Goal: Information Seeking & Learning: Learn about a topic

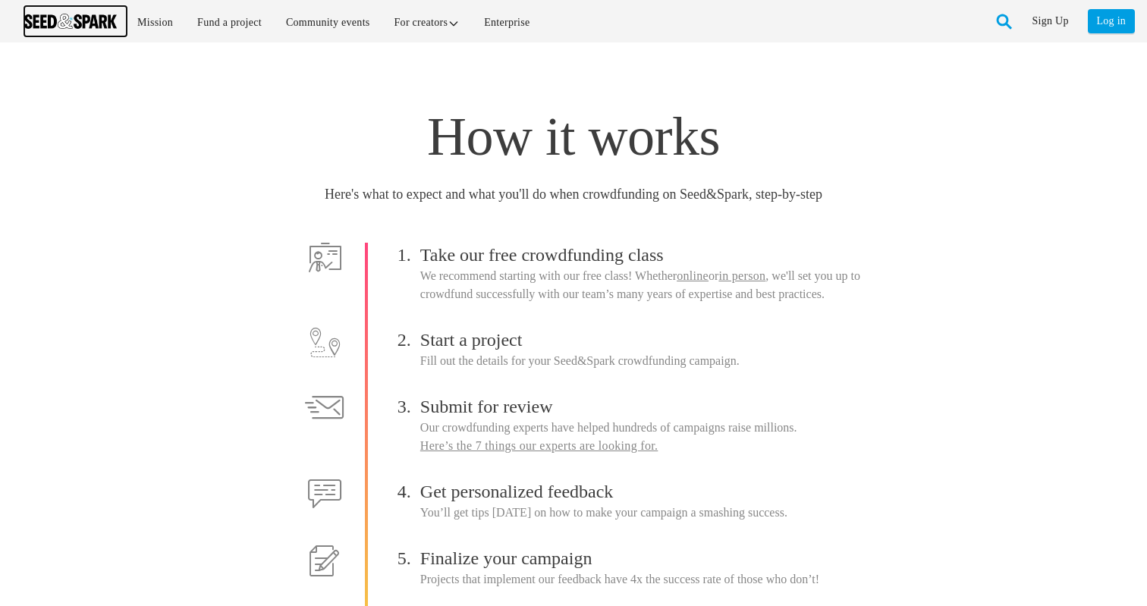
click at [94, 27] on img at bounding box center [70, 21] width 93 height 15
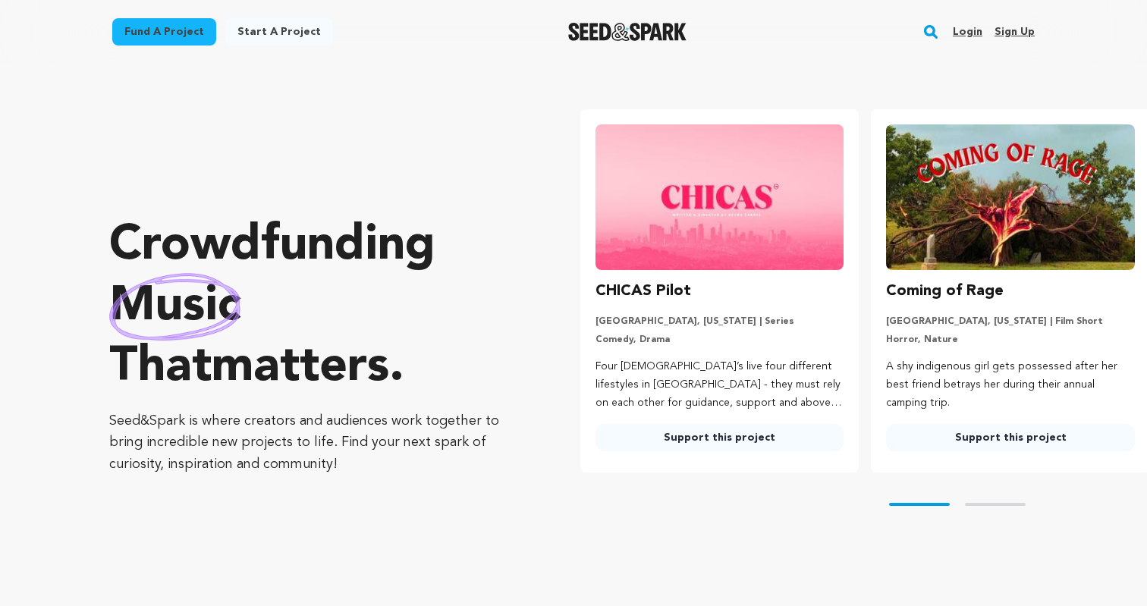
click at [938, 30] on rect "button" at bounding box center [931, 32] width 18 height 18
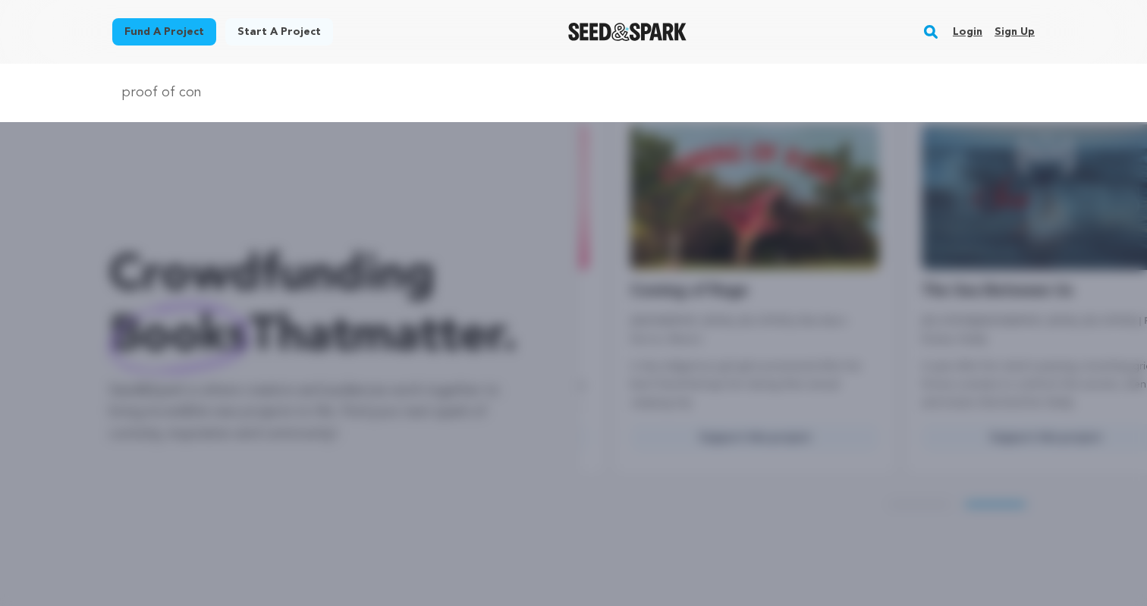
scroll to position [0, 303]
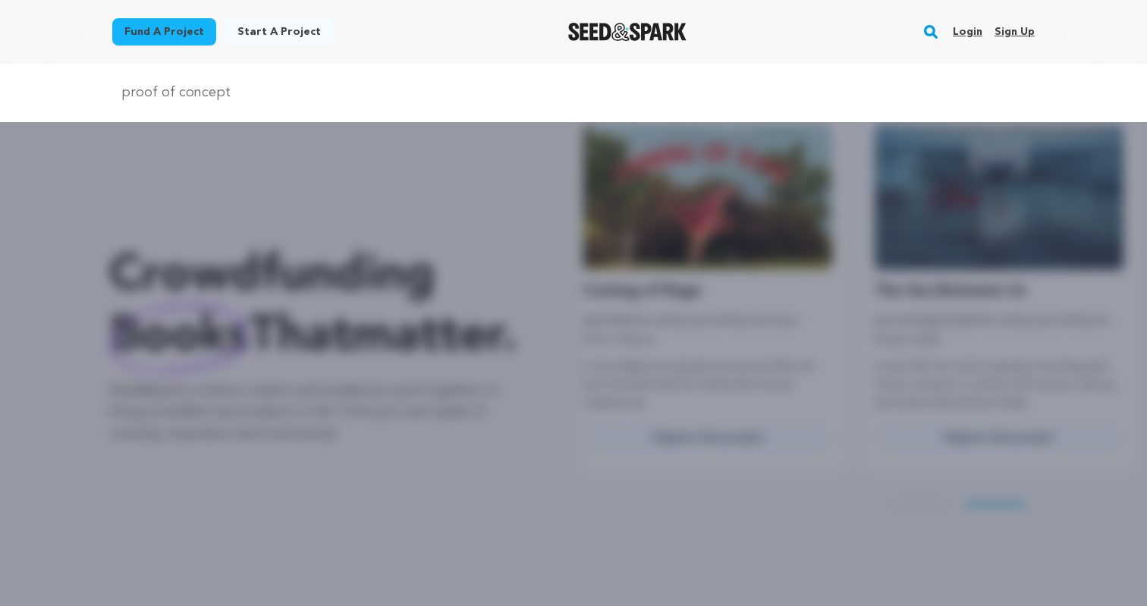
type input "proof of concept"
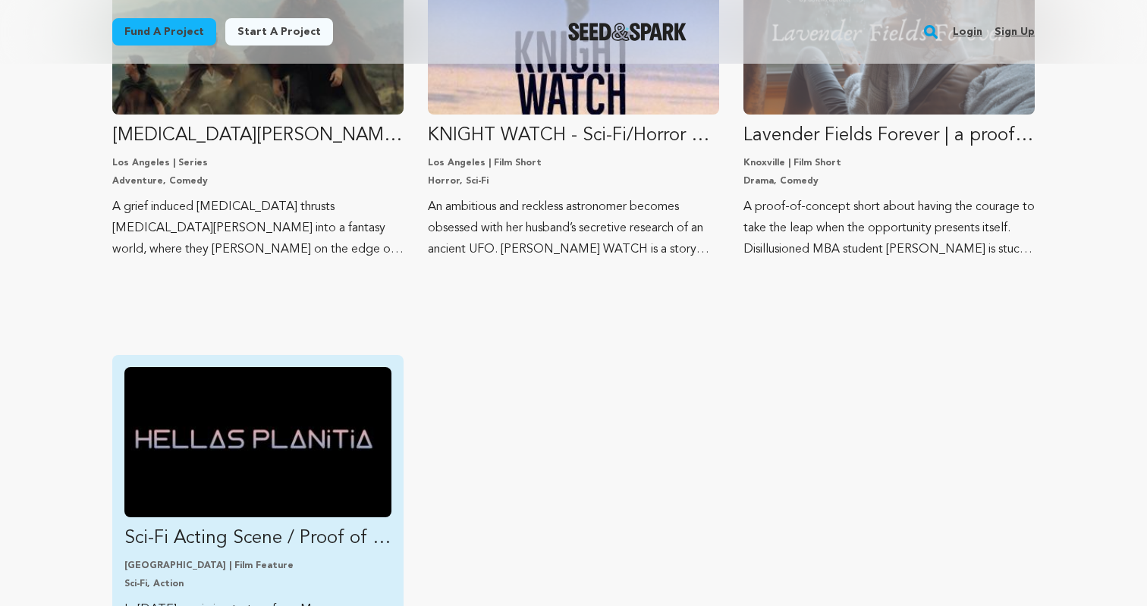
scroll to position [1078, 0]
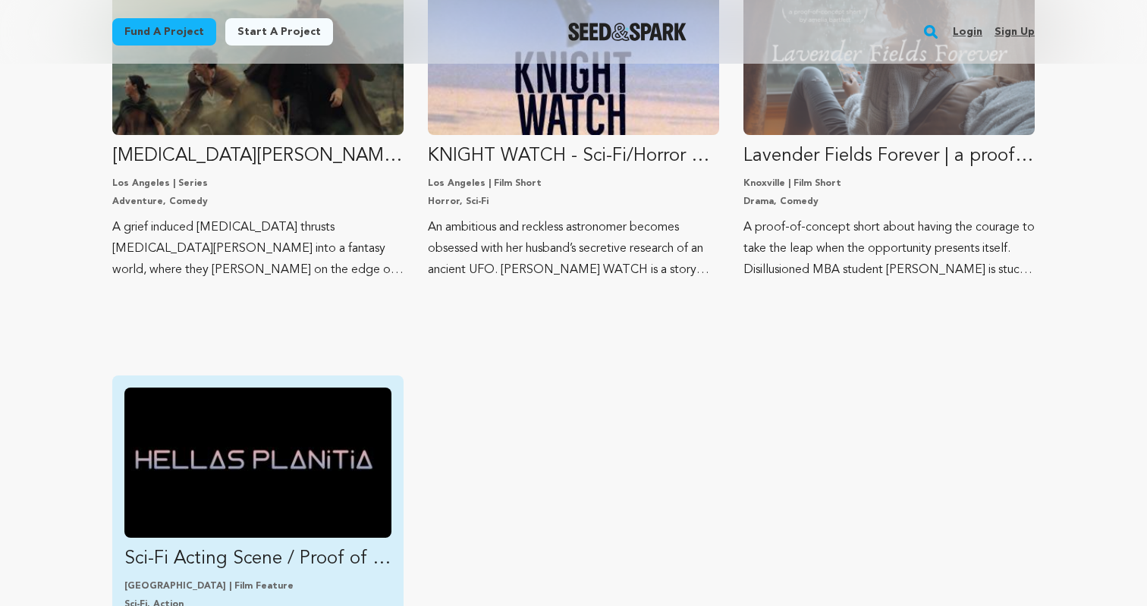
click at [266, 470] on img "Fund Sci-Fi Acting Scene / Proof of Concept Hellas Planitia" at bounding box center [257, 463] width 267 height 150
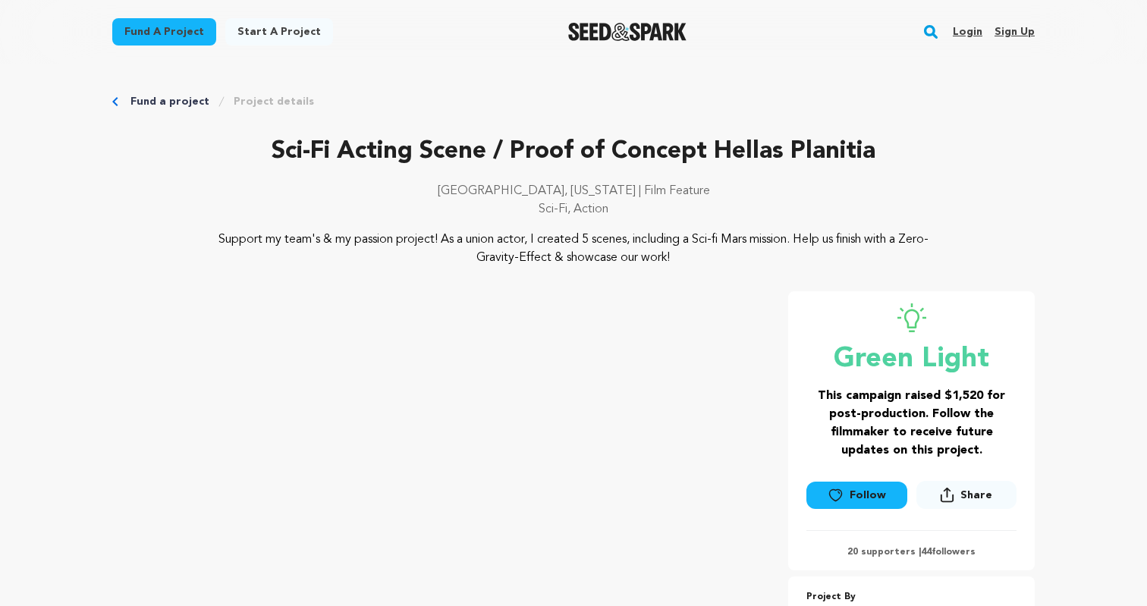
click at [116, 103] on icon "Breadcrumb" at bounding box center [114, 101] width 5 height 9
click at [145, 99] on link "Fund a project" at bounding box center [169, 101] width 79 height 15
